Goal: Information Seeking & Learning: Find specific fact

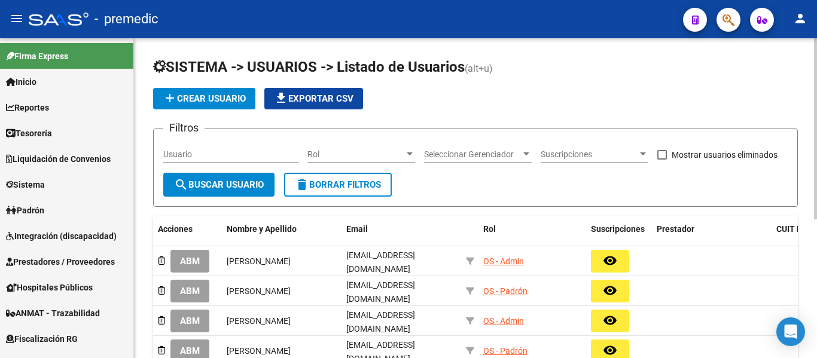
click at [181, 156] on input "Usuario" at bounding box center [230, 155] width 135 height 10
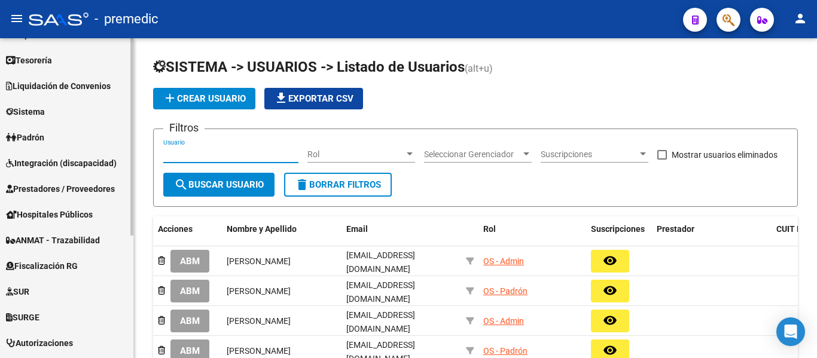
scroll to position [180, 0]
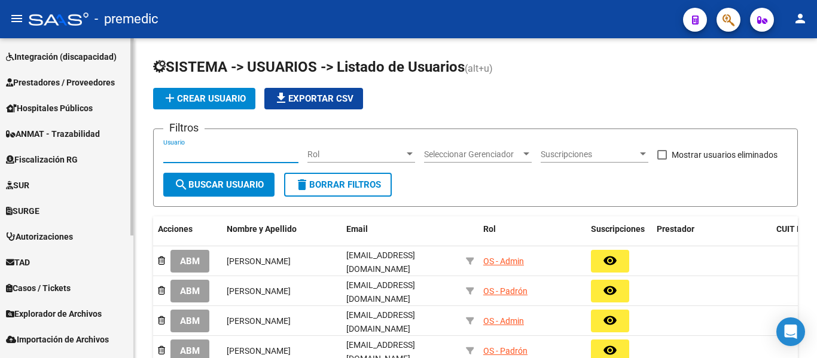
click at [78, 148] on link "Fiscalización RG" at bounding box center [66, 160] width 133 height 26
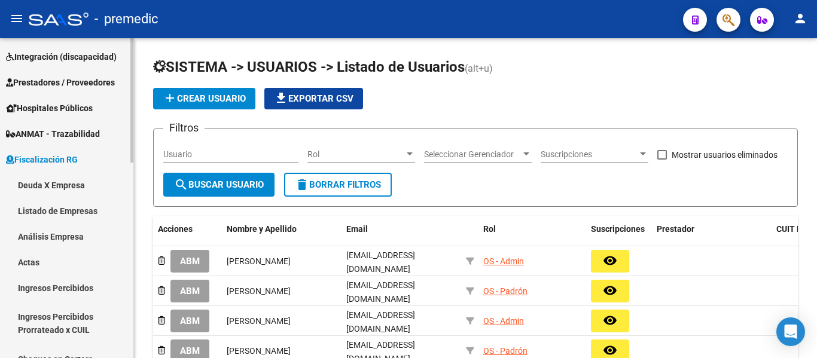
click at [76, 185] on link "Deuda X Empresa" at bounding box center [66, 185] width 133 height 26
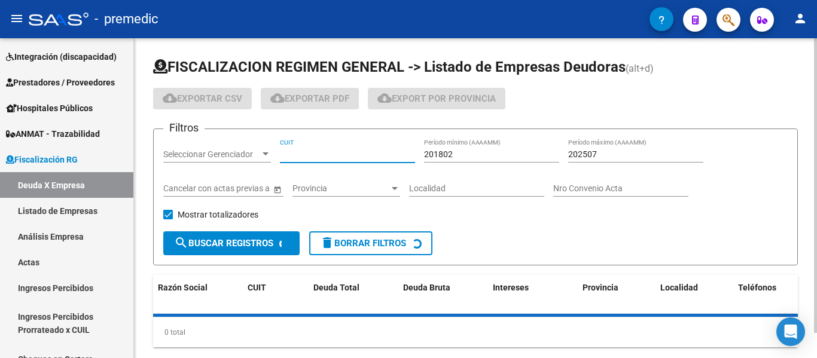
click at [315, 150] on input "CUIT" at bounding box center [347, 155] width 135 height 10
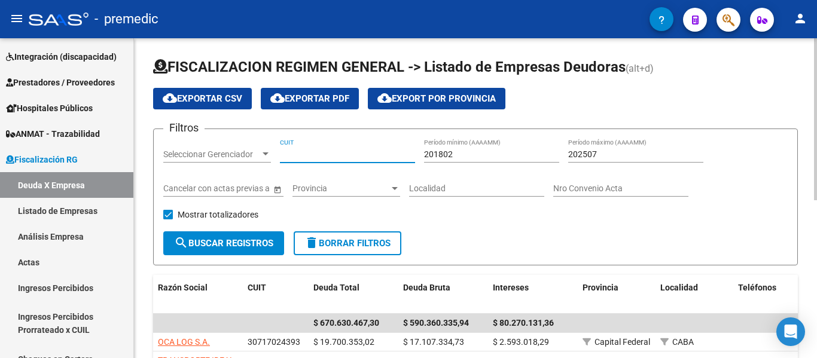
paste input "20-04605333-9"
type input "20-04605333-9"
click at [211, 245] on span "search Buscar Registros" at bounding box center [223, 243] width 99 height 11
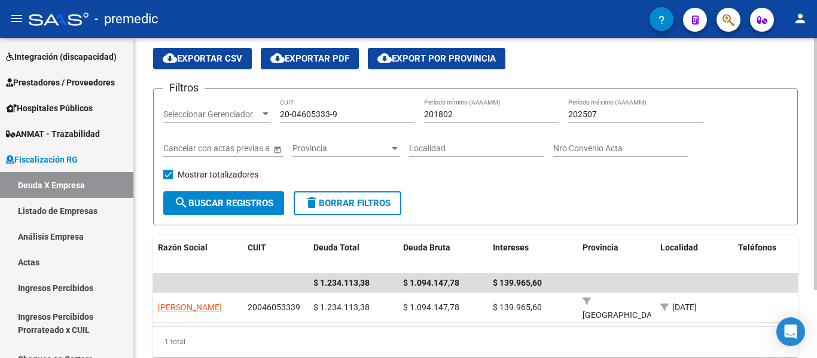
scroll to position [87, 0]
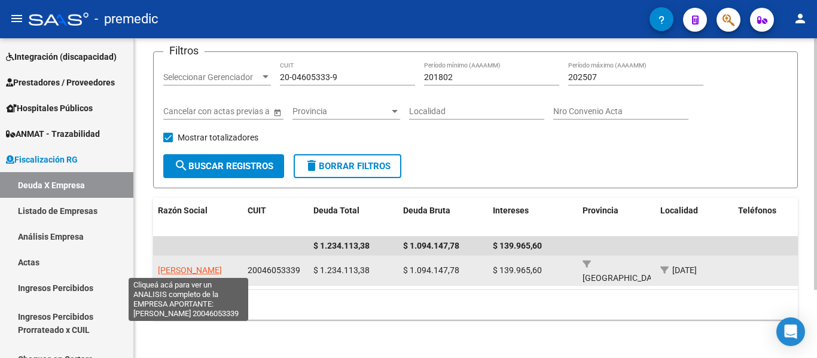
click at [180, 266] on span "[PERSON_NAME]" at bounding box center [190, 271] width 64 height 10
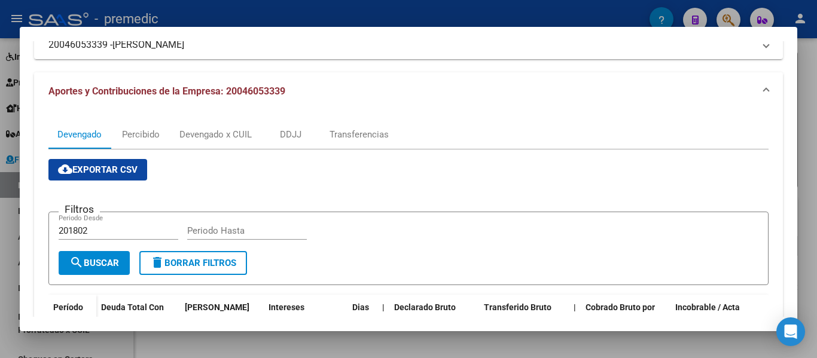
scroll to position [0, 0]
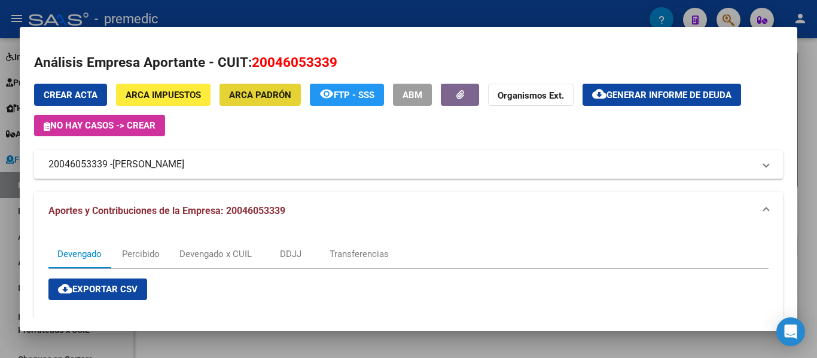
click at [241, 87] on button "ARCA Padrón" at bounding box center [260, 95] width 81 height 22
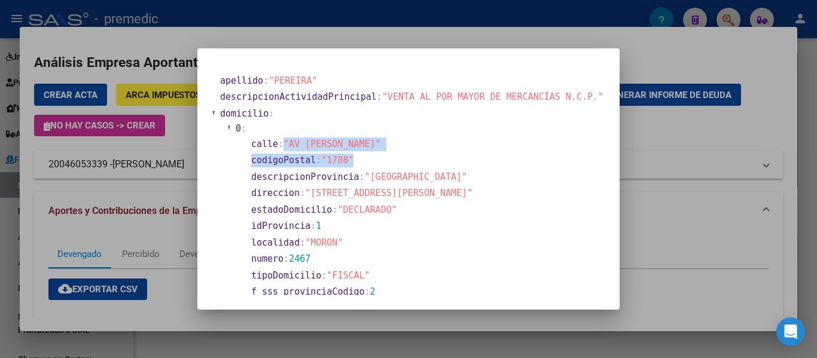
drag, startPoint x: 289, startPoint y: 139, endPoint x: 381, endPoint y: 193, distance: 106.7
click at [391, 156] on section "calle : "AV [PERSON_NAME]" codigoPostal : "1708" descripcionProvincia : "[GEOGR…" at bounding box center [422, 218] width 359 height 165
click at [366, 212] on span ""DECLARADO"" at bounding box center [366, 210] width 59 height 11
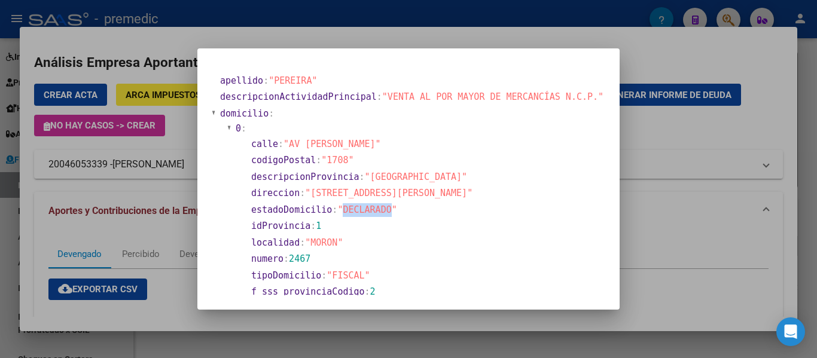
click at [366, 212] on span ""DECLARADO"" at bounding box center [366, 210] width 59 height 11
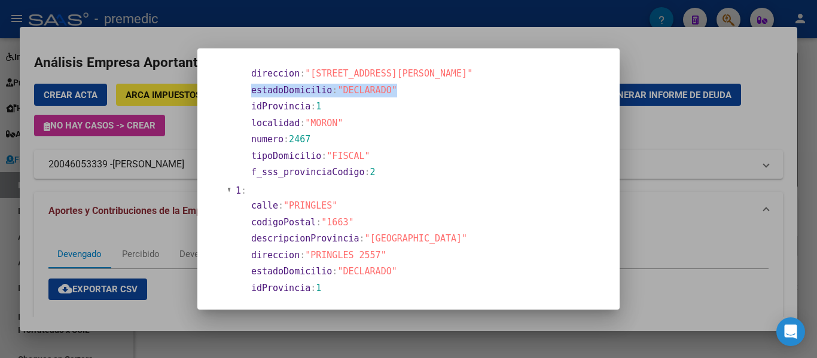
scroll to position [180, 0]
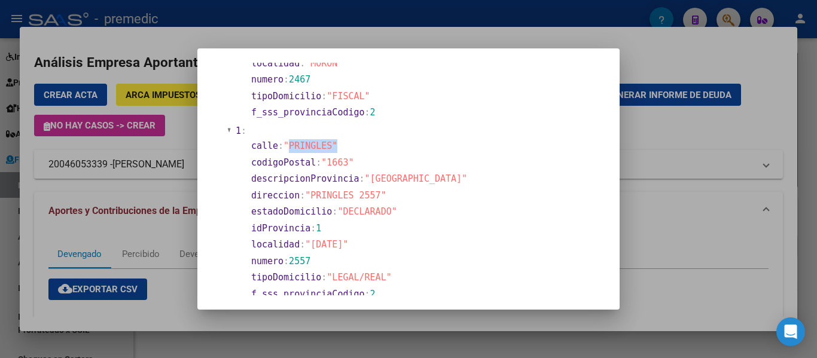
drag, startPoint x: 299, startPoint y: 145, endPoint x: 365, endPoint y: 145, distance: 65.8
click at [365, 145] on section "calle : "PRINGLES"" at bounding box center [425, 146] width 349 height 14
click at [347, 190] on span ""PRINGLES 2557"" at bounding box center [345, 195] width 81 height 11
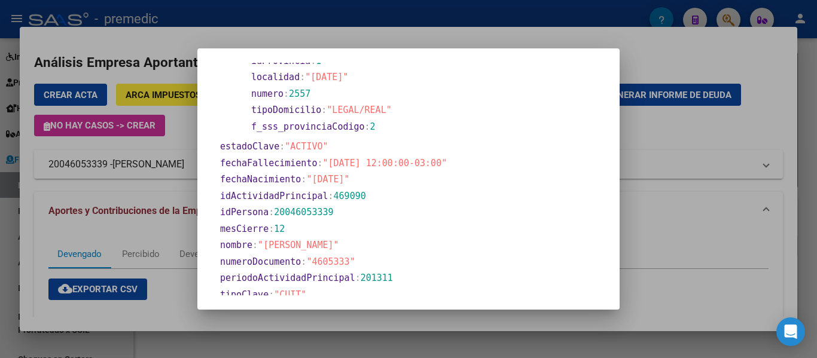
scroll to position [359, 0]
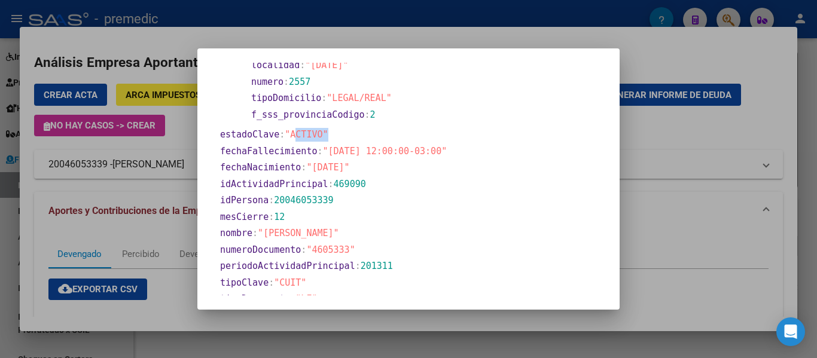
drag, startPoint x: 302, startPoint y: 132, endPoint x: 380, endPoint y: 130, distance: 77.8
click at [380, 130] on section "estadoClave : "ACTIVO"" at bounding box center [412, 135] width 384 height 14
click at [382, 152] on span ""[DATE] 12:00:00-03:00"" at bounding box center [385, 151] width 124 height 11
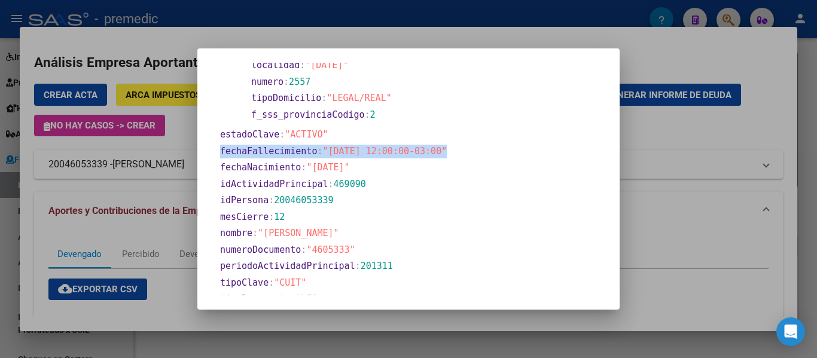
click at [382, 152] on span ""[DATE] 12:00:00-03:00"" at bounding box center [385, 151] width 124 height 11
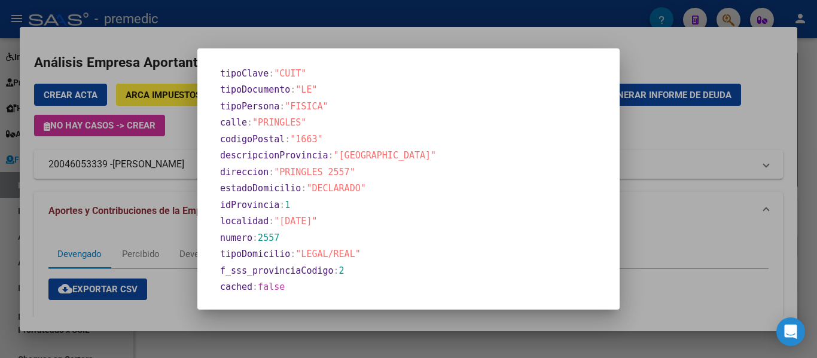
scroll to position [569, 0]
drag, startPoint x: 364, startPoint y: 250, endPoint x: 261, endPoint y: 253, distance: 102.4
click at [261, 253] on section "tipoDomicilio : "LEGAL/REAL"" at bounding box center [412, 254] width 384 height 14
click at [317, 220] on span ""[DATE]"" at bounding box center [295, 220] width 43 height 11
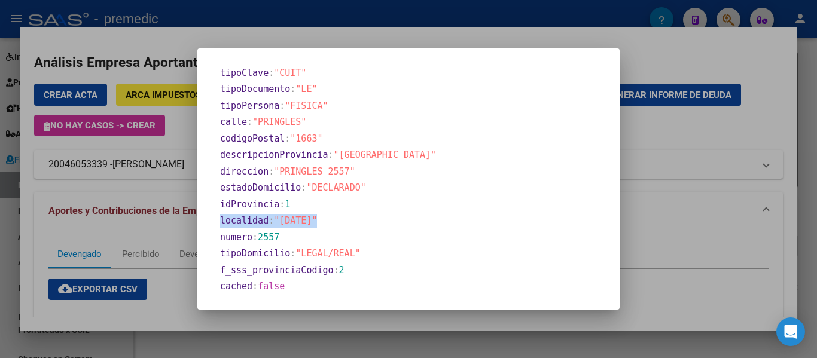
click at [317, 220] on span ""[DATE]"" at bounding box center [295, 220] width 43 height 11
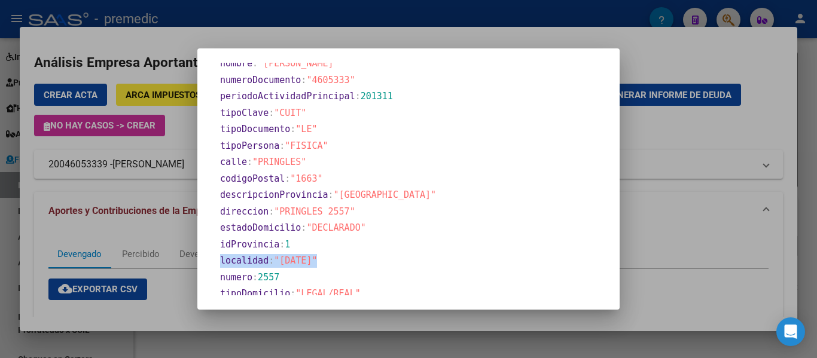
scroll to position [509, 0]
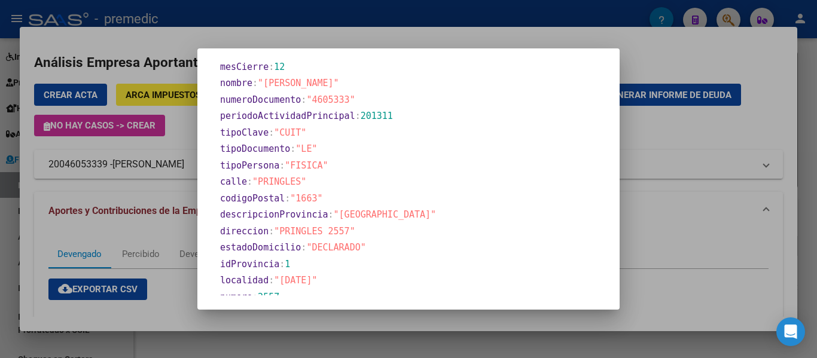
click at [345, 234] on span ""PRINGLES 2557"" at bounding box center [314, 231] width 81 height 11
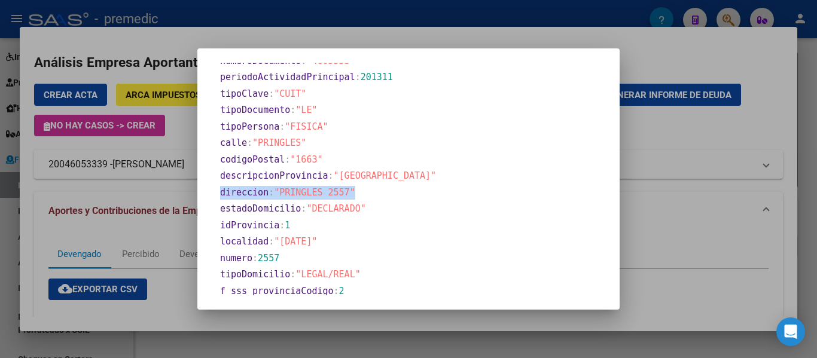
scroll to position [569, 0]
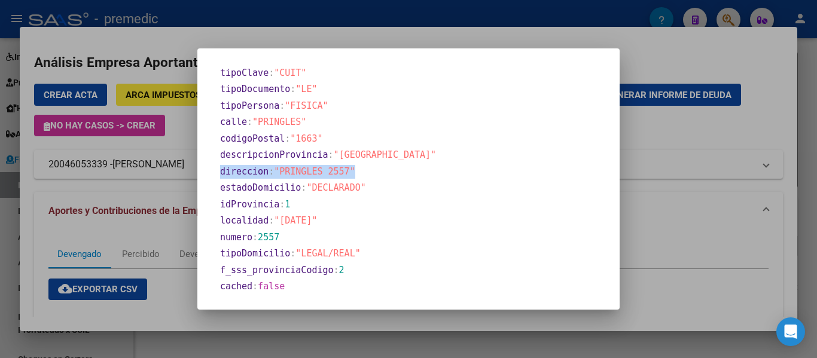
click at [336, 178] on section "direccion : "PRINGLES 2557"" at bounding box center [412, 172] width 384 height 14
click at [336, 169] on span ""PRINGLES 2557"" at bounding box center [314, 171] width 81 height 11
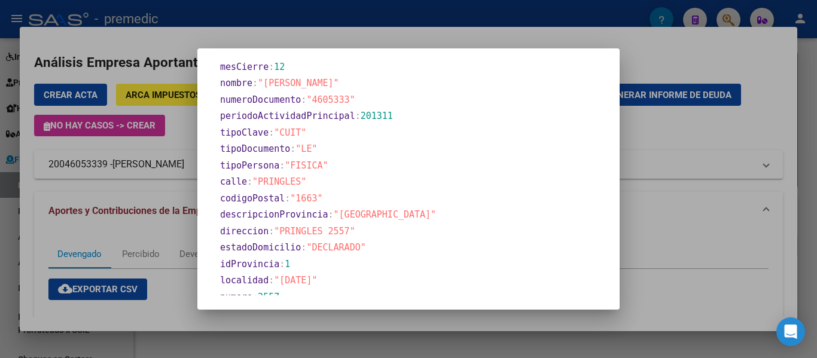
click at [719, 193] on div at bounding box center [408, 179] width 817 height 358
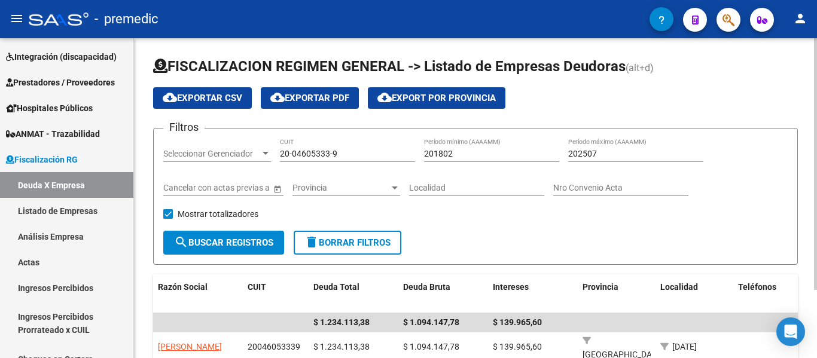
scroll to position [0, 0]
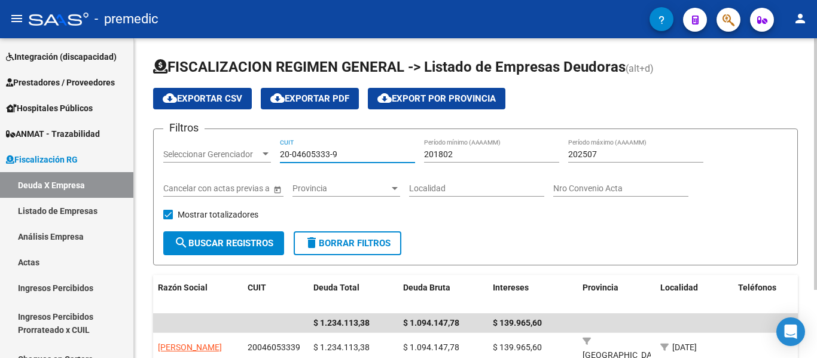
drag, startPoint x: 366, startPoint y: 150, endPoint x: 258, endPoint y: 162, distance: 108.9
click at [258, 162] on div "Filtros Seleccionar Gerenciador Seleccionar Gerenciador 20-04605333-9 CUIT 2018…" at bounding box center [475, 185] width 625 height 93
paste input "30-71187897-8"
type input "30-71187897-8"
drag, startPoint x: 163, startPoint y: 248, endPoint x: 172, endPoint y: 247, distance: 9.0
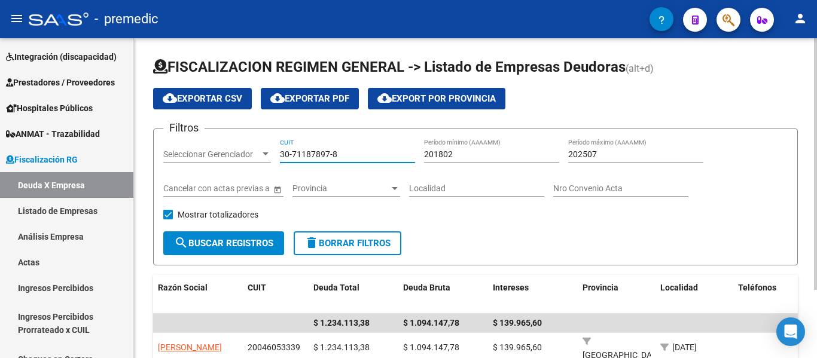
click at [163, 248] on button "search Buscar Registros" at bounding box center [223, 244] width 121 height 24
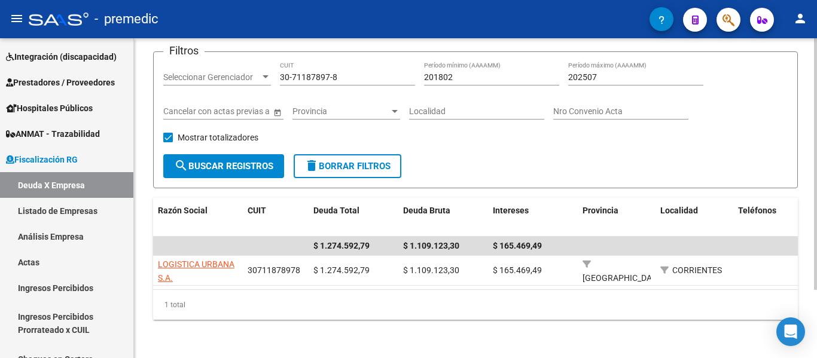
scroll to position [87, 0]
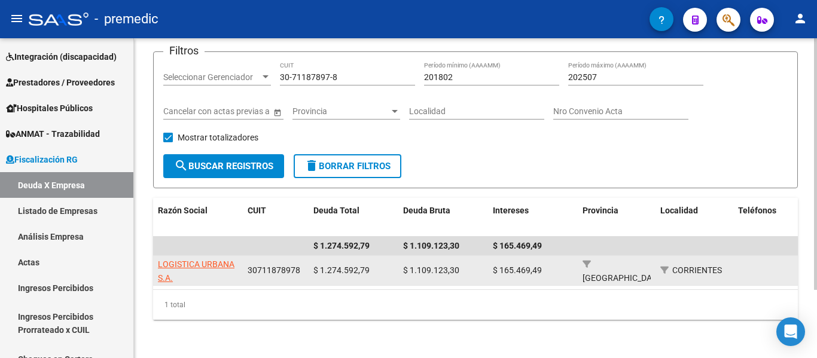
click at [191, 256] on datatable-body-cell "LOGISTICA URBANA S.A." at bounding box center [198, 270] width 90 height 29
click at [191, 258] on app-link-go-to "LOGISTICA URBANA S.A." at bounding box center [198, 272] width 80 height 28
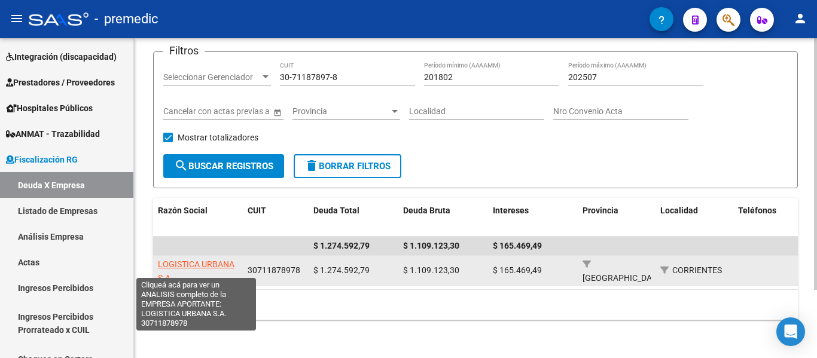
click at [193, 260] on span "LOGISTICA URBANA S.A." at bounding box center [196, 271] width 77 height 23
copy span "LOGISTICA"
type textarea "30711878978"
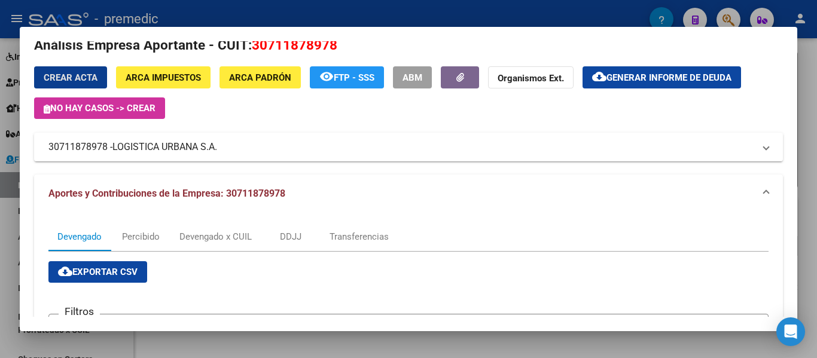
scroll to position [0, 0]
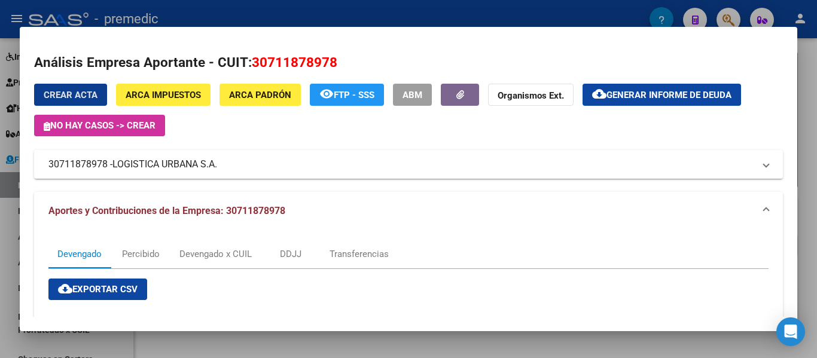
click at [269, 90] on span "ARCA Padrón" at bounding box center [260, 95] width 62 height 11
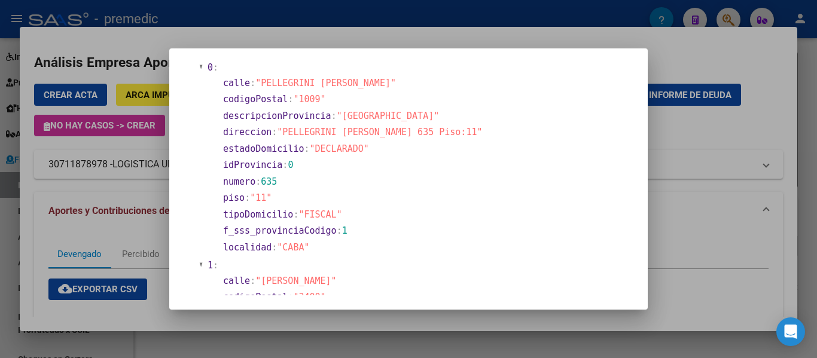
scroll to position [77, 0]
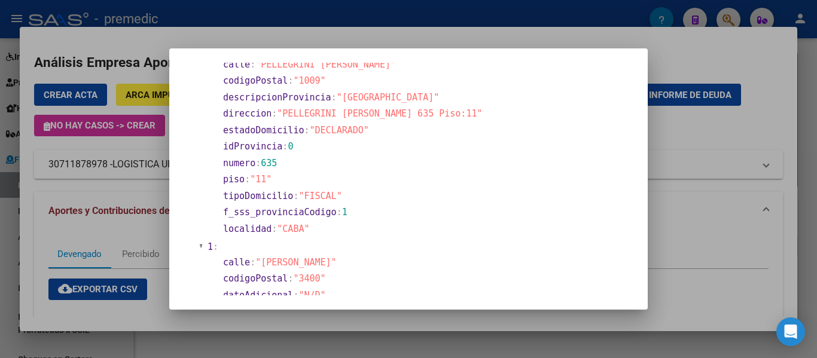
drag, startPoint x: 309, startPoint y: 118, endPoint x: 355, endPoint y: 117, distance: 46.7
click at [355, 117] on span ""PELLEGRINI [PERSON_NAME] 635 Piso:11"" at bounding box center [379, 113] width 205 height 11
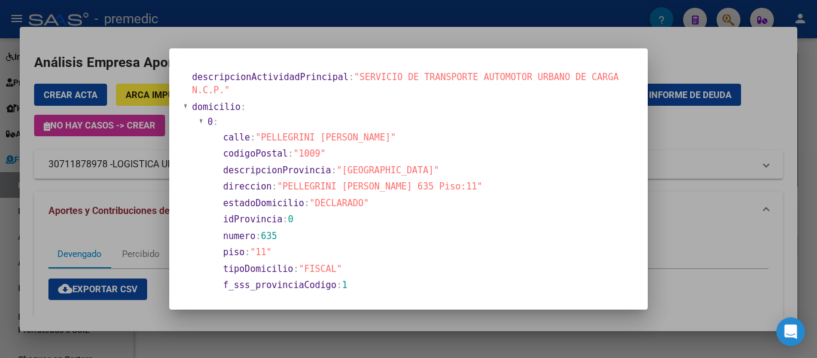
scroll to position [0, 0]
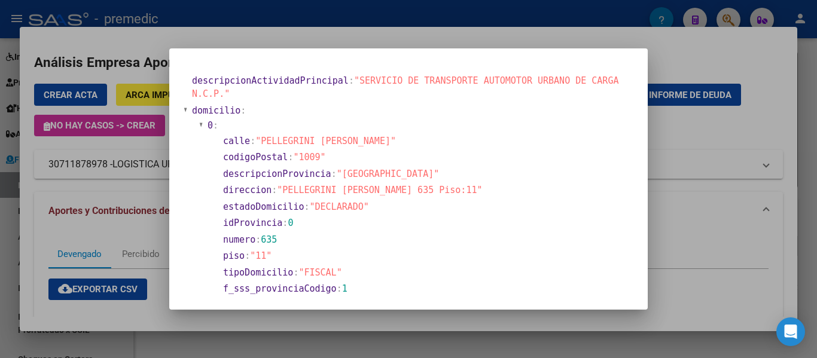
drag, startPoint x: 337, startPoint y: 80, endPoint x: 587, endPoint y: 100, distance: 250.3
click at [587, 100] on section "descripcionActividadPrincipal : "SERVICIO DE TRANSPORTE AUTOMOTOR URBANO DE CAR…" at bounding box center [412, 87] width 440 height 27
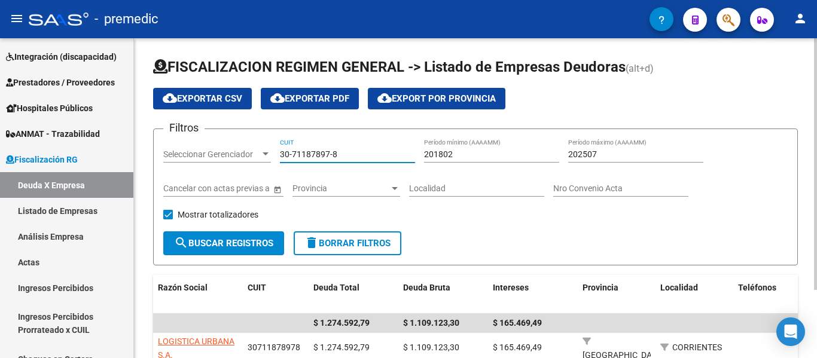
drag, startPoint x: 314, startPoint y: 160, endPoint x: 268, endPoint y: 171, distance: 47.3
click at [268, 171] on div "Filtros Seleccionar Gerenciador Seleccionar Gerenciador 30-71187897-8 CUIT 2018…" at bounding box center [475, 185] width 625 height 93
paste input "0778883-2"
type input "30-70778883-2"
click at [248, 245] on span "search Buscar Registros" at bounding box center [223, 243] width 99 height 11
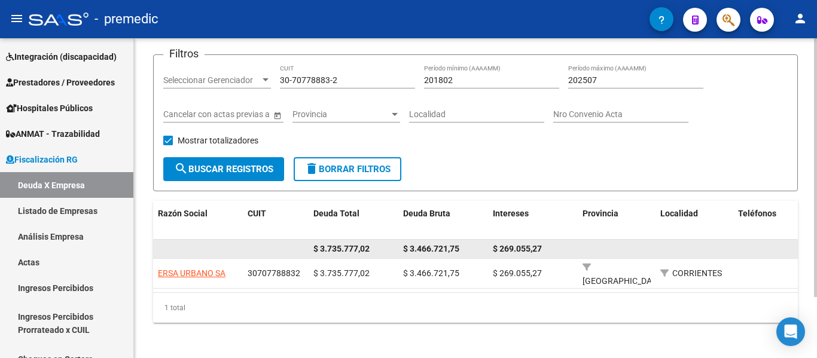
scroll to position [75, 0]
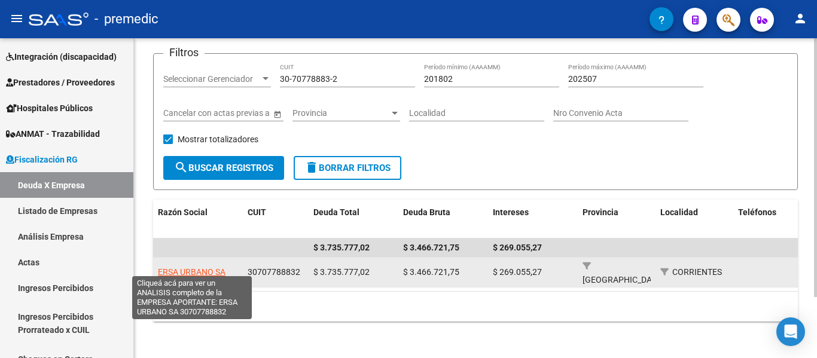
click at [199, 267] on span "ERSA URBANO SA" at bounding box center [192, 272] width 68 height 10
type textarea "30707788832"
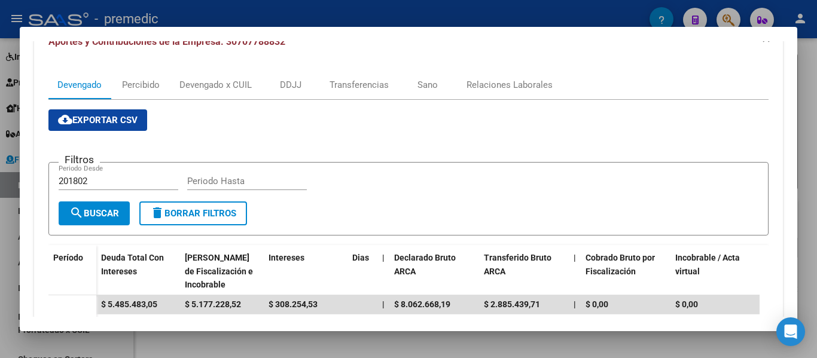
scroll to position [166, 0]
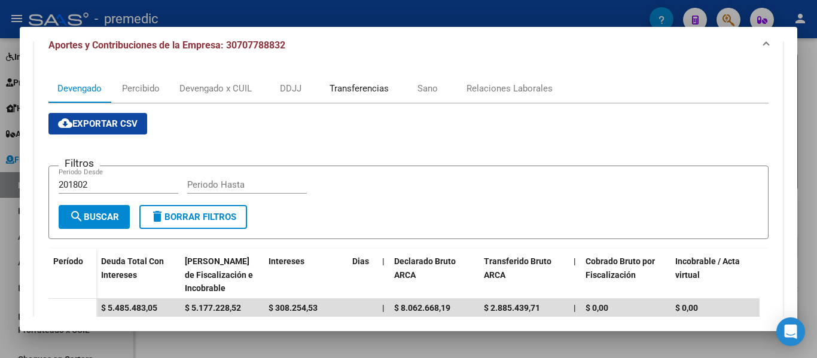
click at [367, 101] on div "Transferencias" at bounding box center [359, 88] width 77 height 29
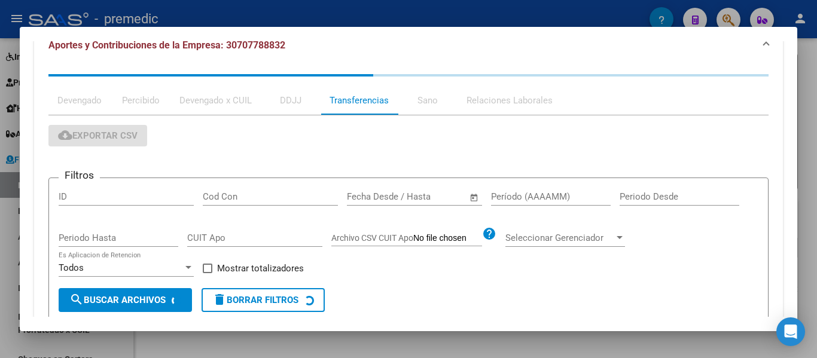
scroll to position [0, 0]
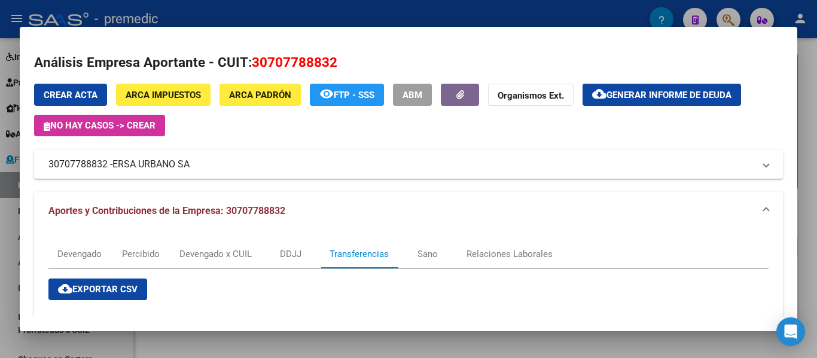
click at [362, 245] on div "Transferencias" at bounding box center [359, 254] width 77 height 29
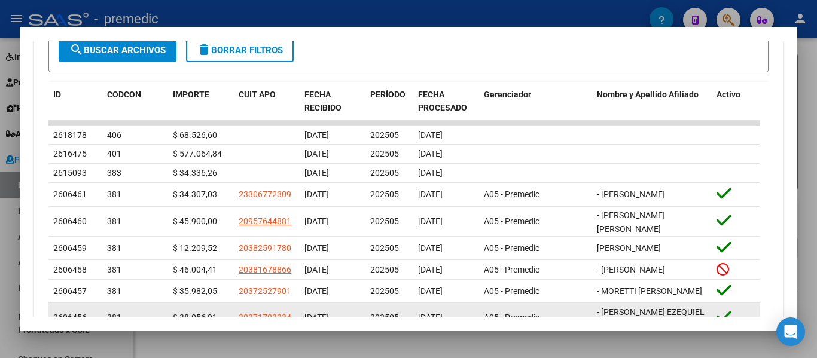
scroll to position [400, 0]
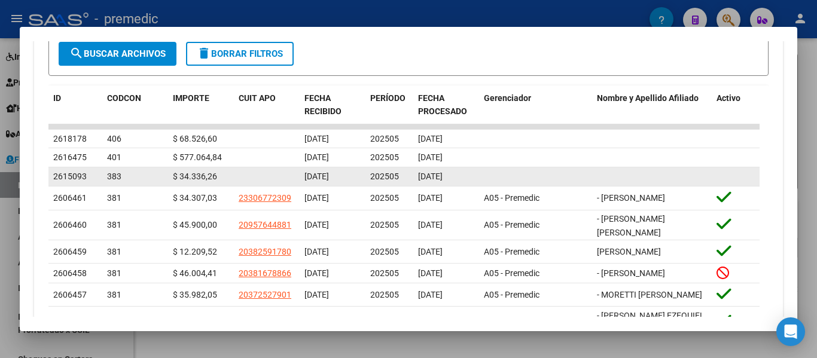
drag, startPoint x: 181, startPoint y: 139, endPoint x: 435, endPoint y: 176, distance: 256.4
click at [435, 176] on datatable-scroller "2618178 406 $ 68.526,60 [DATE] 202505 [DATE] 2616475 401 $ 577.064,84 [DATE] 20…" at bounding box center [403, 242] width 711 height 236
click at [435, 176] on span "[DATE]" at bounding box center [430, 177] width 25 height 10
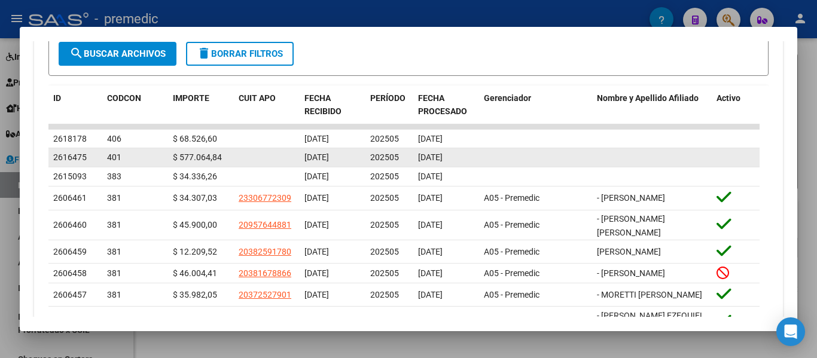
click at [195, 155] on span "$ 577.064,84" at bounding box center [197, 158] width 49 height 10
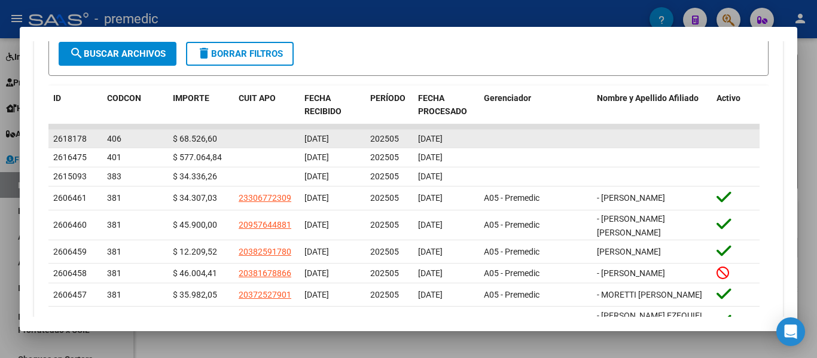
click at [197, 141] on span "$ 68.526,60" at bounding box center [195, 139] width 44 height 10
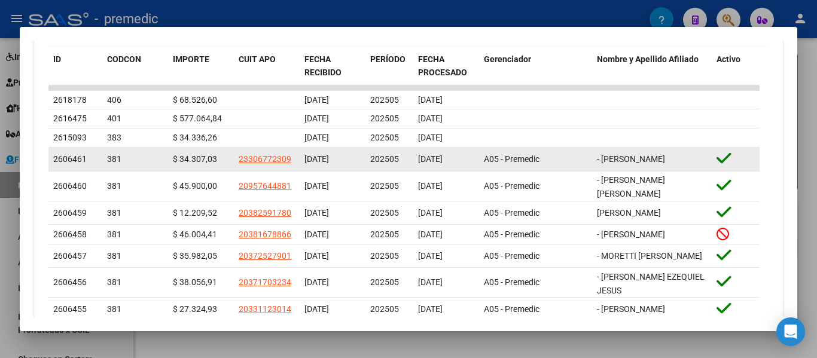
scroll to position [460, 0]
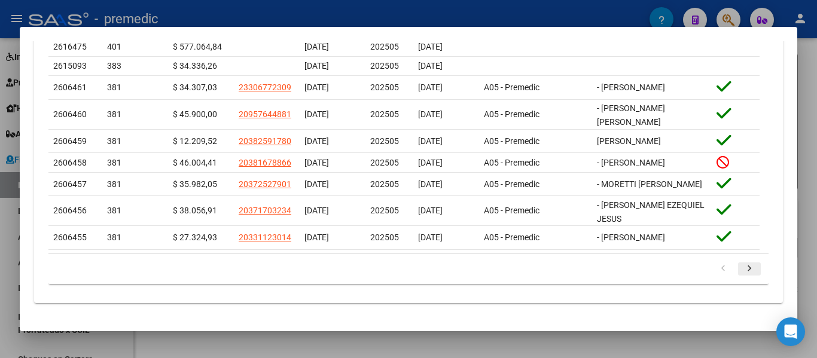
click at [742, 272] on icon "go to next page" at bounding box center [750, 270] width 16 height 14
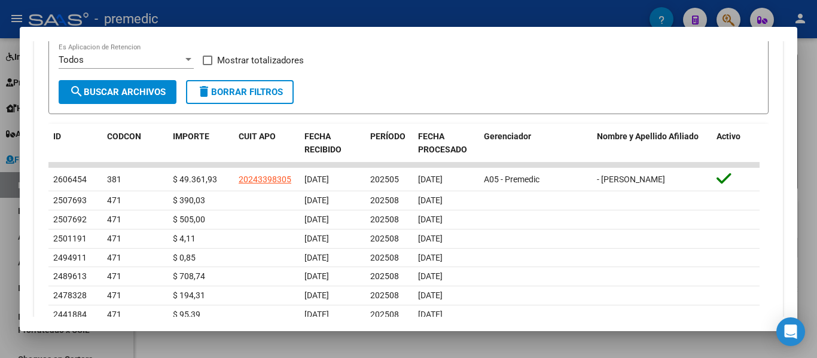
scroll to position [361, 0]
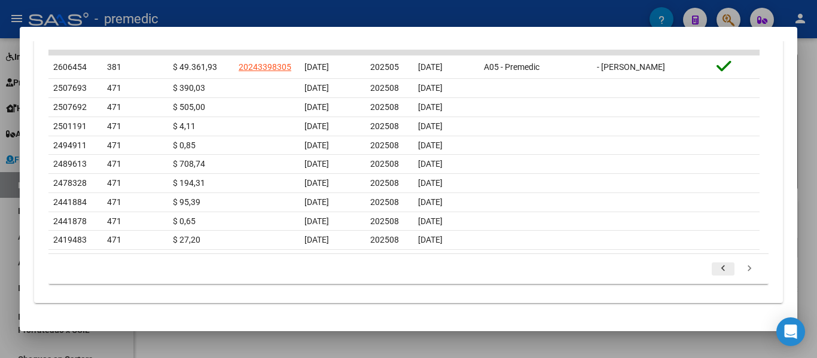
click at [718, 272] on icon "go to previous page" at bounding box center [724, 270] width 16 height 14
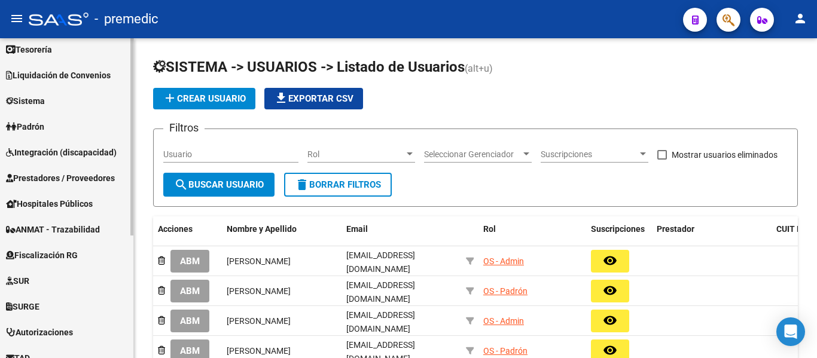
scroll to position [80, 0]
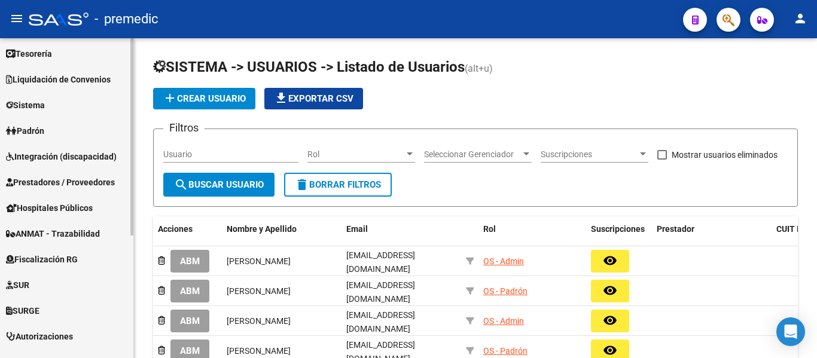
click at [71, 247] on link "Fiscalización RG" at bounding box center [66, 260] width 133 height 26
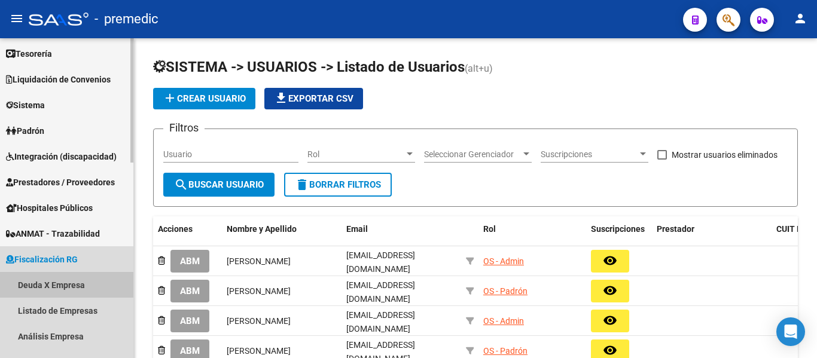
click at [69, 278] on link "Deuda X Empresa" at bounding box center [66, 285] width 133 height 26
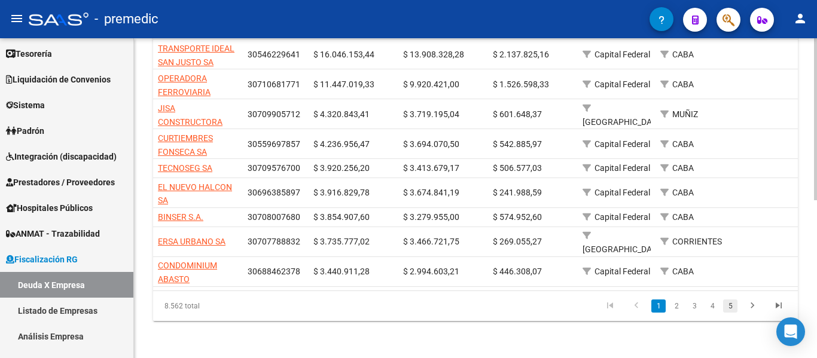
click at [731, 309] on link "5" at bounding box center [730, 306] width 14 height 13
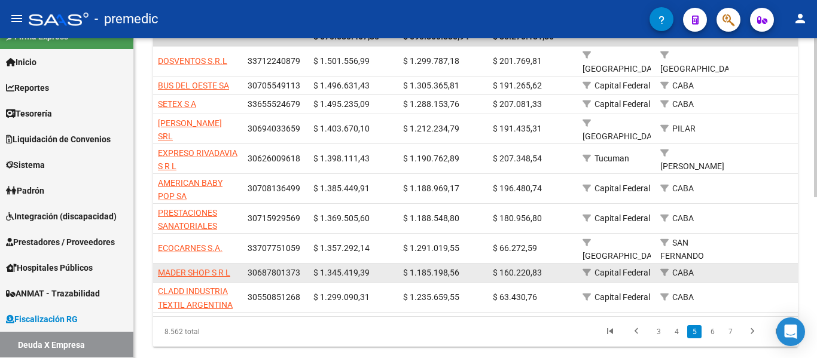
scroll to position [312, 0]
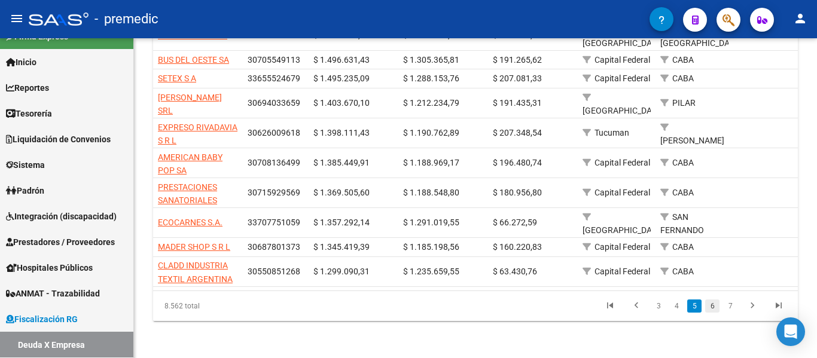
click at [715, 313] on link "6" at bounding box center [712, 306] width 14 height 13
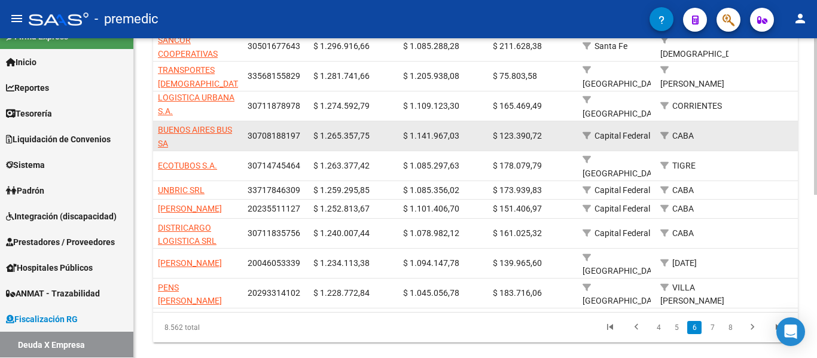
scroll to position [306, 0]
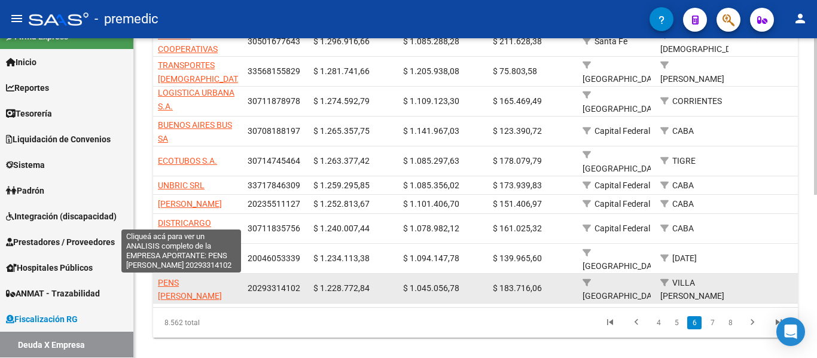
click at [188, 280] on span "PENS DARIO EZEQUIEL" at bounding box center [190, 289] width 64 height 23
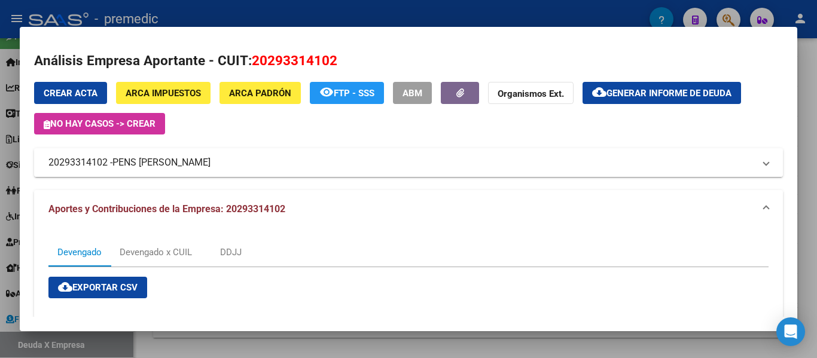
scroll to position [0, 0]
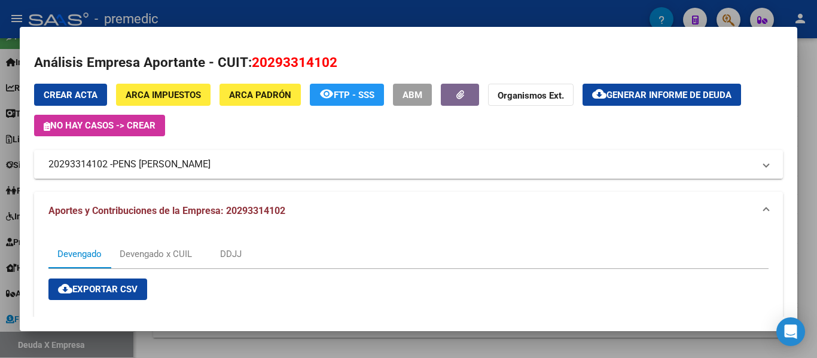
click at [221, 161] on mat-panel-title "20293314102 - PENS DARIO EZEQUIEL" at bounding box center [401, 164] width 706 height 14
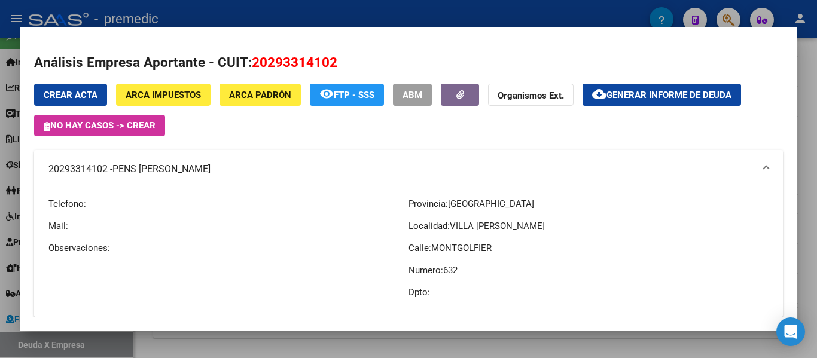
drag, startPoint x: 242, startPoint y: 171, endPoint x: 213, endPoint y: 172, distance: 29.3
click at [213, 172] on mat-panel-title "20293314102 - PENS DARIO EZEQUIEL" at bounding box center [401, 169] width 706 height 14
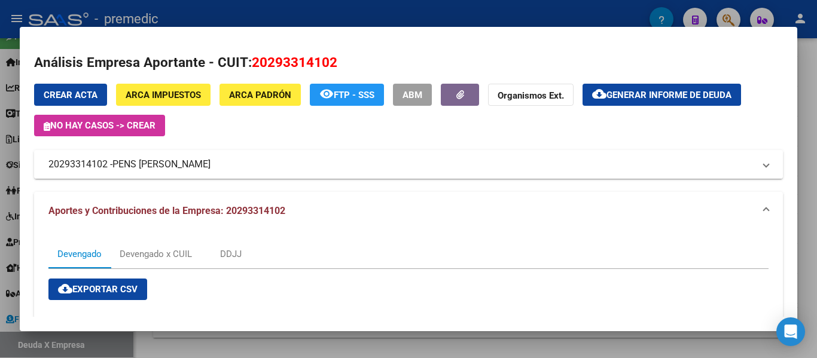
copy mat-panel-title "20293314102 - PENS DARIO EZEQUIEL"
click at [66, 163] on mat-panel-title "20293314102 - PENS DARIO EZEQUIEL" at bounding box center [401, 164] width 706 height 14
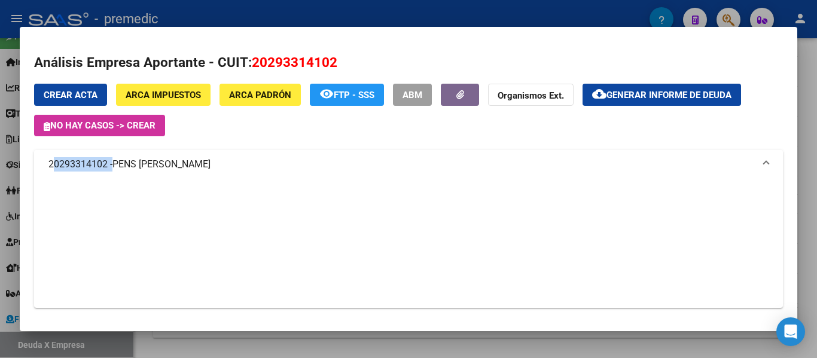
click at [66, 163] on mat-panel-title "20293314102 - PENS DARIO EZEQUIEL" at bounding box center [401, 164] width 706 height 14
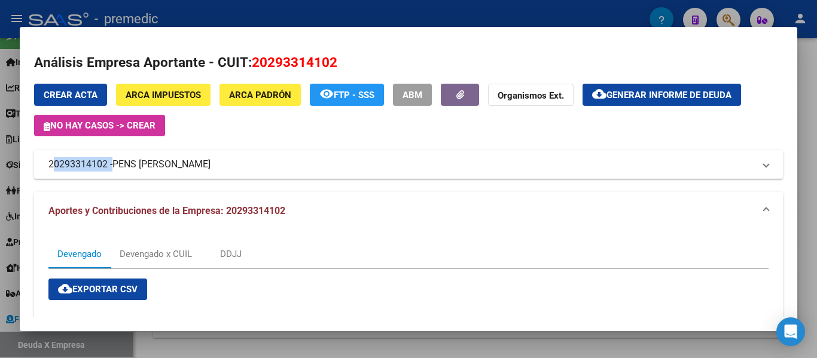
copy mat-panel-title "20293314102"
click at [239, 174] on mat-expansion-panel-header "20293314102 - PENS DARIO EZEQUIEL" at bounding box center [408, 164] width 749 height 29
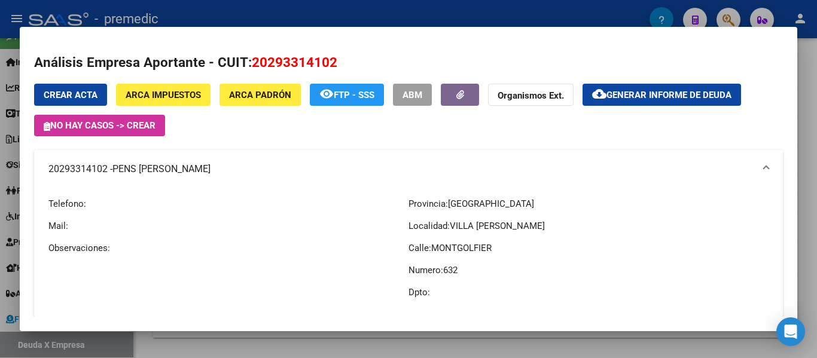
drag, startPoint x: 220, startPoint y: 168, endPoint x: 213, endPoint y: 171, distance: 7.6
click at [213, 171] on mat-panel-title "20293314102 - PENS DARIO EZEQUIEL" at bounding box center [401, 169] width 706 height 14
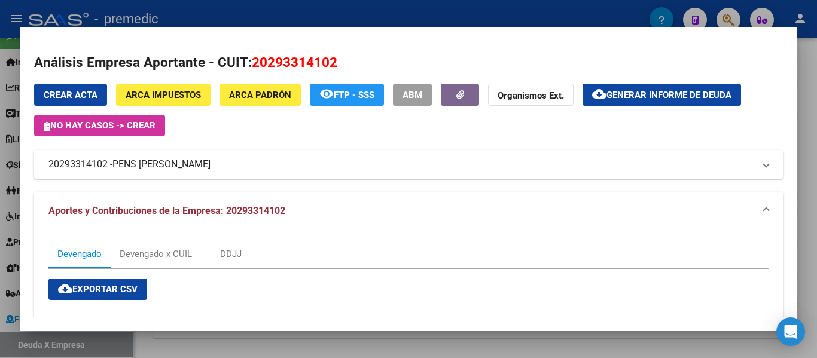
copy mat-panel-title "20293314102 - PENS DARIO EZEQUIEL"
click at [275, 92] on span "ARCA Padrón" at bounding box center [260, 95] width 62 height 11
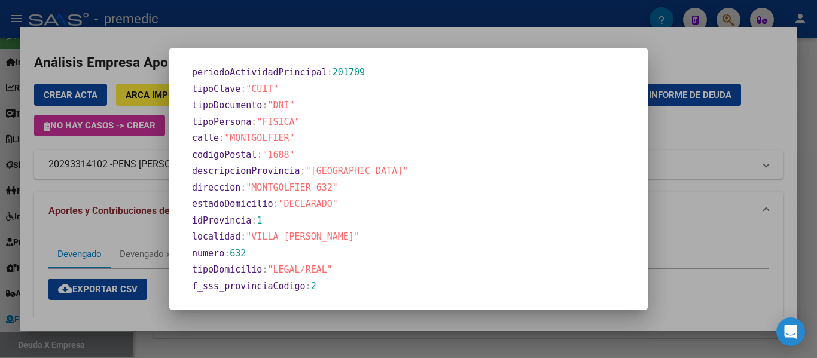
scroll to position [552, 0]
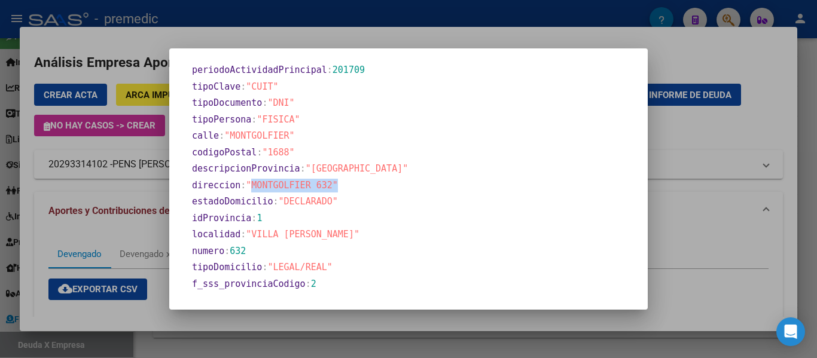
drag, startPoint x: 344, startPoint y: 169, endPoint x: 260, endPoint y: 173, distance: 84.4
click at [260, 179] on section "direccion : "MONTGOLFIER 632"" at bounding box center [412, 186] width 440 height 14
drag, startPoint x: 242, startPoint y: 222, endPoint x: 310, endPoint y: 226, distance: 67.7
click at [310, 228] on section "localidad : "VILLA SANTOS TESEI"" at bounding box center [412, 235] width 440 height 14
click at [299, 262] on span ""LEGAL/REAL"" at bounding box center [299, 267] width 65 height 11
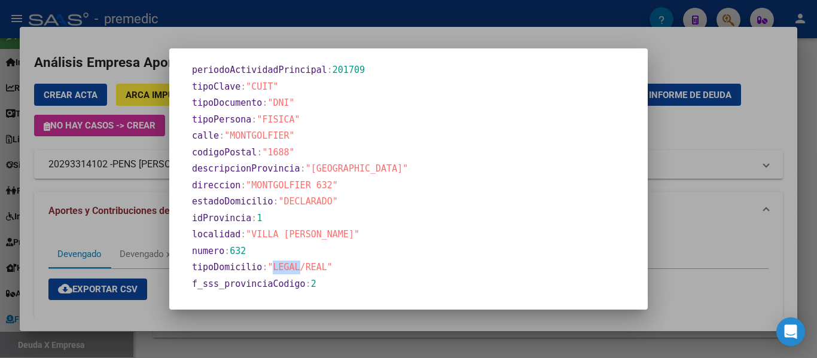
click at [299, 262] on span ""LEGAL/REAL"" at bounding box center [299, 267] width 65 height 11
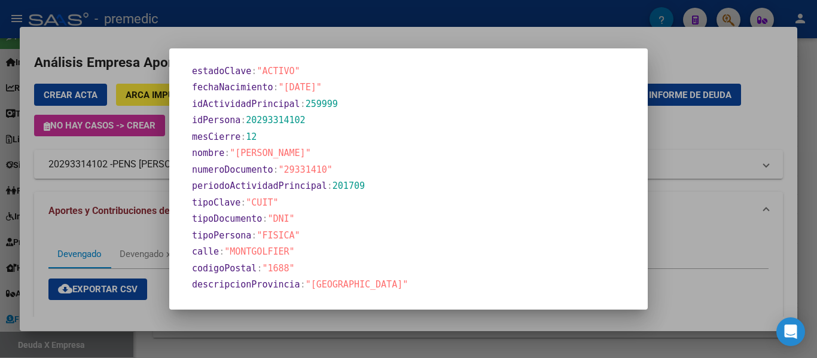
scroll to position [433, 0]
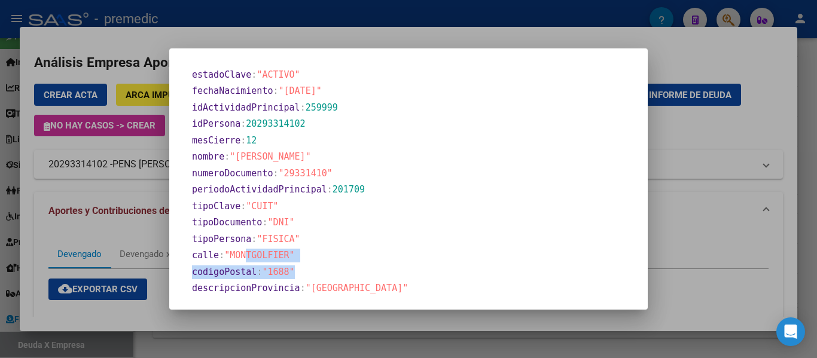
drag, startPoint x: 299, startPoint y: 258, endPoint x: 257, endPoint y: 242, distance: 44.7
click at [257, 242] on section "apellido : "PENS" descripcionActividadPrincipal : "FABRICACIÓN DE PRODUCTOS ELA…" at bounding box center [409, 34] width 450 height 789
click at [381, 249] on section "calle : "MONTGOLFIER"" at bounding box center [412, 256] width 440 height 14
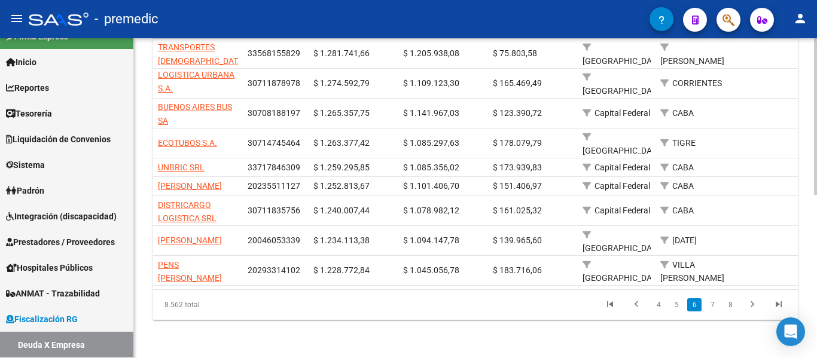
scroll to position [334, 0]
